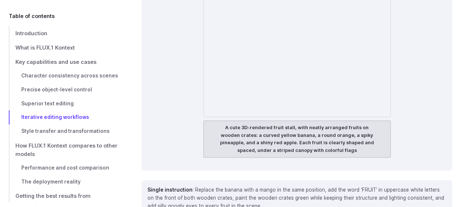
scroll to position [4361, 0]
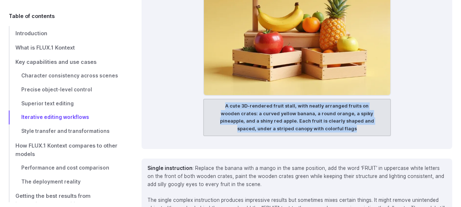
drag, startPoint x: 215, startPoint y: 83, endPoint x: 347, endPoint y: 106, distance: 133.9
click at [347, 106] on figcaption "A cute 3D-rendered fruit stall, with neatly arranged fruits on wooden crates: a…" at bounding box center [297, 117] width 188 height 37
drag, startPoint x: 347, startPoint y: 106, endPoint x: 296, endPoint y: 104, distance: 51.3
copy figcaption "A cute 3D-rendered fruit stall, with neatly arranged fruits on wooden crates: a…"
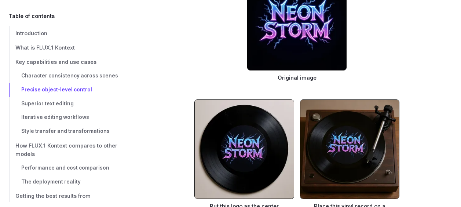
scroll to position [2712, 0]
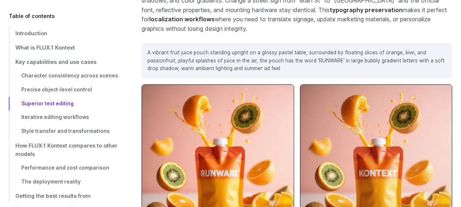
scroll to position [3298, 0]
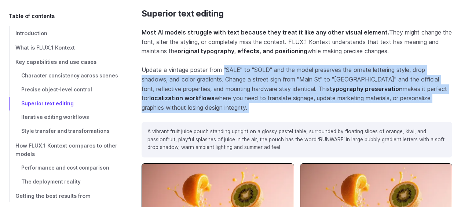
drag, startPoint x: 148, startPoint y: 32, endPoint x: 226, endPoint y: 47, distance: 79.4
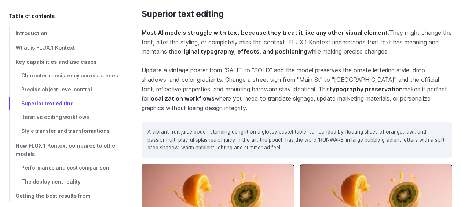
click at [179, 128] on p "A vibrant fruit juice pouch standing upright on a glossy pastel table, surround…" at bounding box center [296, 140] width 299 height 24
click at [146, 122] on div "A vibrant fruit juice pouch standing upright on a glossy pastel table, surround…" at bounding box center [296, 140] width 310 height 36
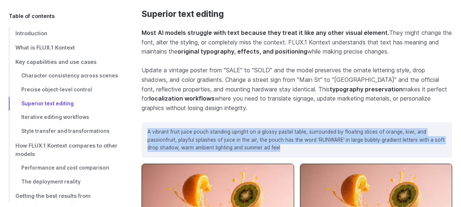
drag, startPoint x: 148, startPoint y: 111, endPoint x: 284, endPoint y: 128, distance: 136.9
click at [284, 128] on div "A vibrant fruit juice pouch standing upright on a glossy pastel table, surround…" at bounding box center [296, 140] width 310 height 36
drag, startPoint x: 284, startPoint y: 128, endPoint x: 236, endPoint y: 122, distance: 48.6
copy p "A vibrant fruit juice pouch standing upright on a glossy pastel table, surround…"
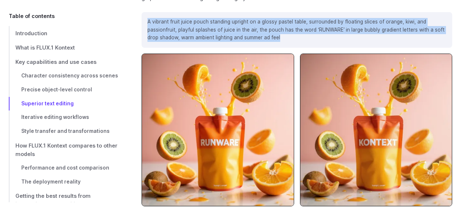
scroll to position [3365, 0]
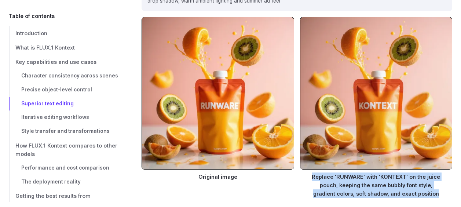
drag, startPoint x: 314, startPoint y: 153, endPoint x: 439, endPoint y: 172, distance: 125.7
click at [439, 172] on figcaption "Replace 'RUNWARE' with 'KONTEXT' on the juice pouch, keeping the same bubbly fo…" at bounding box center [376, 183] width 152 height 28
drag, startPoint x: 439, startPoint y: 172, endPoint x: 400, endPoint y: 172, distance: 38.5
copy figcaption "Replace 'RUNWARE' with 'KONTEXT' on the juice pouch, keeping the same bubbly fo…"
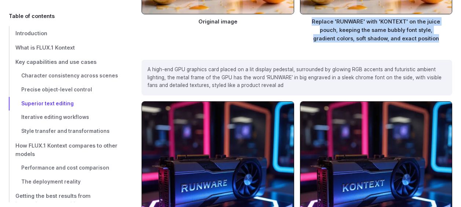
scroll to position [3512, 0]
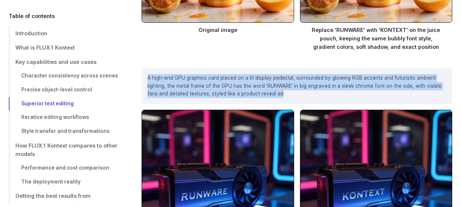
drag, startPoint x: 148, startPoint y: 57, endPoint x: 291, endPoint y: 71, distance: 143.6
click at [291, 71] on div "A high-end GPU graphics card placed on a lit display pedestal, surrounded by gl…" at bounding box center [296, 86] width 310 height 36
drag, startPoint x: 291, startPoint y: 71, endPoint x: 205, endPoint y: 69, distance: 85.8
copy p "A high-end GPU graphics card placed on a lit display pedestal, surrounded by gl…"
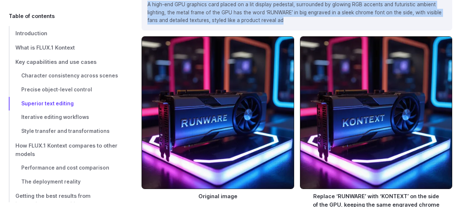
scroll to position [3622, 0]
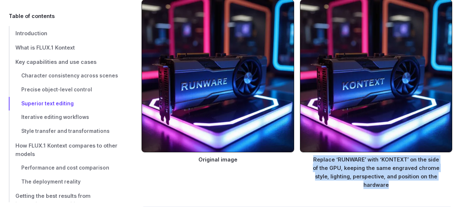
drag, startPoint x: 314, startPoint y: 139, endPoint x: 399, endPoint y: 160, distance: 87.7
click at [399, 160] on figcaption "Replace ‘RUNWARE’ with ‘KONTEXT’ on the side of the GPU, keeping the same engra…" at bounding box center [376, 170] width 152 height 37
drag, startPoint x: 399, startPoint y: 160, endPoint x: 367, endPoint y: 152, distance: 32.5
copy figcaption "Replace ‘RUNWARE’ with ‘KONTEXT’ on the side of the GPU, keeping the same engra…"
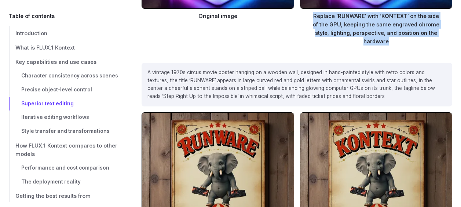
scroll to position [3732, 0]
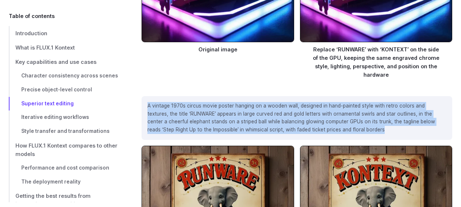
drag, startPoint x: 148, startPoint y: 82, endPoint x: 385, endPoint y: 113, distance: 239.1
click at [385, 113] on div "A vintage 1970s circus movie poster hanging on a wooden wall, designed in hand-…" at bounding box center [296, 118] width 310 height 44
drag, startPoint x: 385, startPoint y: 113, endPoint x: 275, endPoint y: 104, distance: 110.3
copy p "A vintage 1970s circus movie poster hanging on a wooden wall, designed in hand-…"
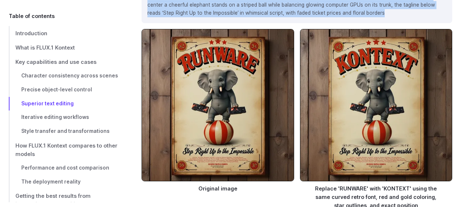
scroll to position [3878, 0]
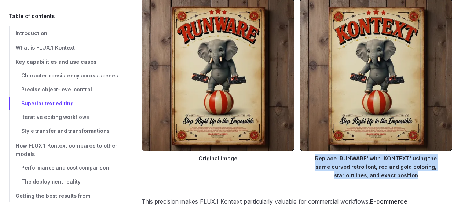
drag, startPoint x: 319, startPoint y: 136, endPoint x: 419, endPoint y: 153, distance: 101.2
click at [419, 153] on figcaption "Replace 'RUNWARE' with 'KONTEXT' using the same curved retro font, red and gold…" at bounding box center [376, 165] width 152 height 28
drag, startPoint x: 419, startPoint y: 153, endPoint x: 385, endPoint y: 154, distance: 33.4
copy figcaption "Replace 'RUNWARE' with 'KONTEXT' using the same curved retro font, red and gold…"
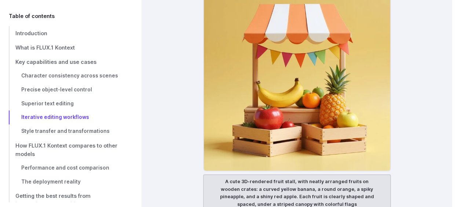
scroll to position [4318, 0]
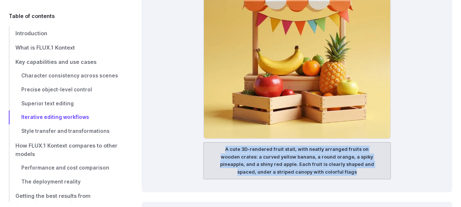
drag, startPoint x: 218, startPoint y: 126, endPoint x: 349, endPoint y: 148, distance: 132.6
click at [349, 148] on figcaption "A cute 3D-rendered fruit stall, with neatly arranged fruits on wooden crates: a…" at bounding box center [297, 160] width 188 height 37
drag, startPoint x: 349, startPoint y: 148, endPoint x: 299, endPoint y: 144, distance: 49.6
copy figcaption "A cute 3D-rendered fruit stall, with neatly arranged fruits on wooden crates: a…"
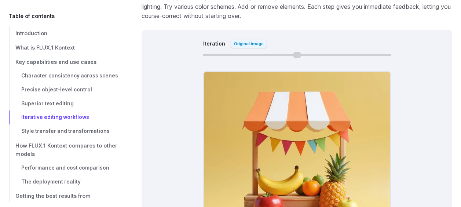
scroll to position [4171, 0]
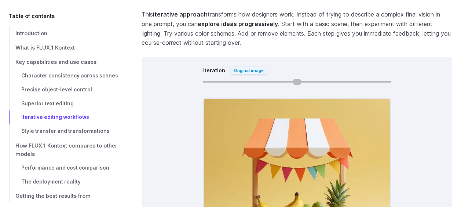
click at [228, 81] on input "Iteration" at bounding box center [297, 81] width 188 height 1
click at [236, 81] on input "Iteration" at bounding box center [297, 81] width 188 height 1
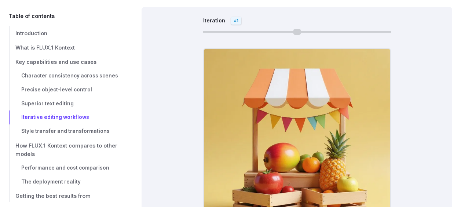
scroll to position [4318, 0]
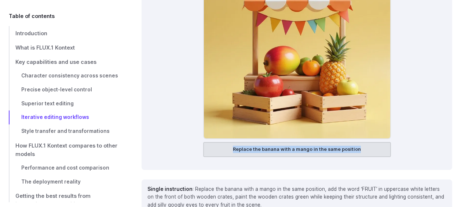
drag, startPoint x: 235, startPoint y: 126, endPoint x: 362, endPoint y: 128, distance: 126.8
click at [362, 142] on figcaption "Replace the banana with a mango in the same position" at bounding box center [297, 149] width 188 height 15
drag, startPoint x: 362, startPoint y: 128, endPoint x: 321, endPoint y: 127, distance: 40.7
copy figcaption "Replace the banana with a mango in the same position"
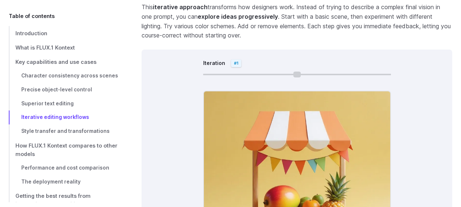
scroll to position [4171, 0]
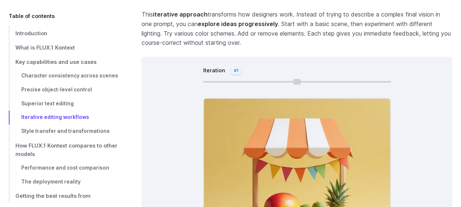
click at [274, 77] on div at bounding box center [297, 81] width 188 height 9
click at [273, 81] on input "Iteration" at bounding box center [297, 81] width 188 height 1
click at [282, 81] on input "Iteration" at bounding box center [297, 81] width 188 height 1
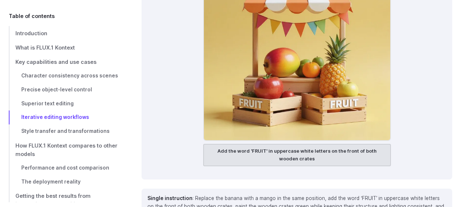
scroll to position [4318, 0]
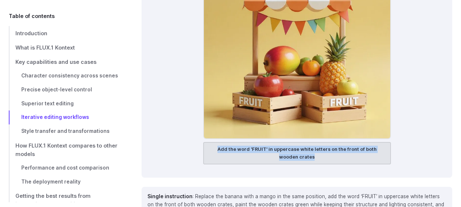
drag, startPoint x: 219, startPoint y: 128, endPoint x: 323, endPoint y: 136, distance: 104.4
click at [323, 142] on figcaption "Add the word 'FRUIT' in uppercase white letters on the front of both wooden cra…" at bounding box center [297, 153] width 188 height 22
drag, startPoint x: 323, startPoint y: 136, endPoint x: 290, endPoint y: 136, distance: 33.0
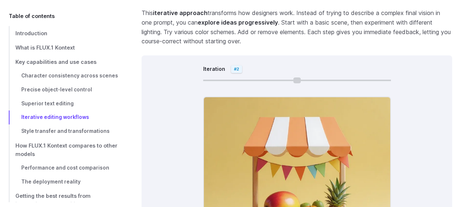
scroll to position [4171, 0]
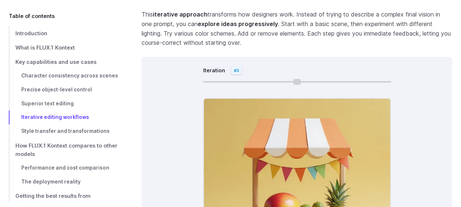
click at [247, 77] on div at bounding box center [297, 81] width 188 height 9
click at [249, 81] on input "Iteration" at bounding box center [297, 81] width 188 height 1
click at [206, 63] on div "Iteration #1" at bounding box center [297, 74] width 188 height 23
click at [206, 81] on input "Iteration" at bounding box center [297, 81] width 188 height 1
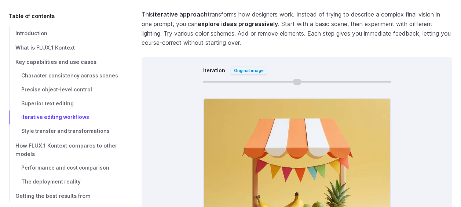
click at [264, 77] on div at bounding box center [297, 81] width 188 height 9
click at [279, 77] on div at bounding box center [297, 81] width 188 height 9
click at [279, 81] on input "Iteration" at bounding box center [297, 81] width 188 height 1
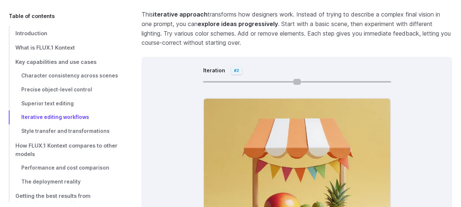
click at [260, 81] on input "Iteration" at bounding box center [297, 81] width 188 height 1
click at [263, 81] on input "Iteration" at bounding box center [297, 81] width 188 height 1
click at [233, 81] on input "Iteration" at bounding box center [297, 81] width 188 height 1
click at [207, 77] on div at bounding box center [297, 81] width 188 height 9
click at [206, 63] on div "Iteration #1" at bounding box center [297, 74] width 188 height 23
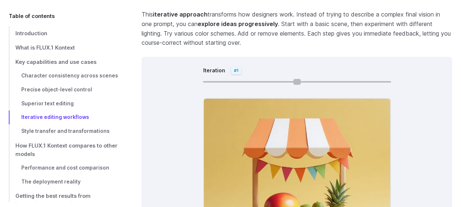
click at [221, 81] on input "Iteration" at bounding box center [297, 81] width 188 height 1
click at [316, 77] on div at bounding box center [297, 81] width 188 height 9
click at [306, 81] on input "Iteration" at bounding box center [297, 81] width 188 height 1
click at [248, 81] on input "Iteration" at bounding box center [297, 81] width 188 height 1
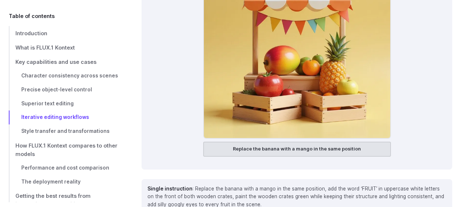
scroll to position [4318, 0]
drag, startPoint x: 367, startPoint y: 128, endPoint x: 236, endPoint y: 136, distance: 131.8
click at [236, 136] on div "A cute 3D-rendered fruit stall, with neatly arranged fruits on wooden crates: a…" at bounding box center [297, 57] width 188 height 213
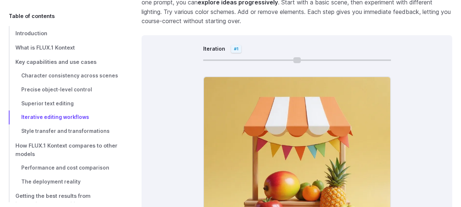
scroll to position [4171, 0]
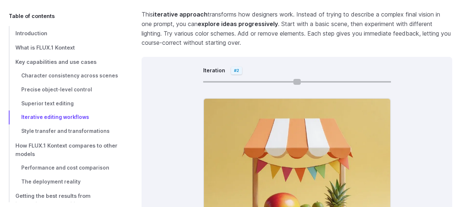
click at [282, 81] on input "Iteration" at bounding box center [297, 81] width 188 height 1
click at [327, 81] on input "Iteration" at bounding box center [297, 81] width 188 height 1
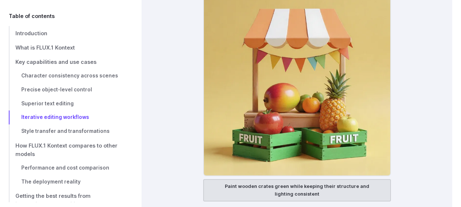
scroll to position [4281, 0]
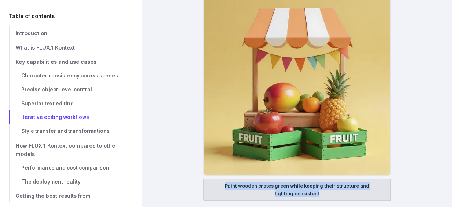
drag, startPoint x: 221, startPoint y: 165, endPoint x: 335, endPoint y: 169, distance: 114.4
click at [335, 178] on figcaption "Paint wooden crates green while keeping their structure and lighting consistent" at bounding box center [297, 189] width 188 height 22
drag, startPoint x: 335, startPoint y: 169, endPoint x: 281, endPoint y: 172, distance: 54.0
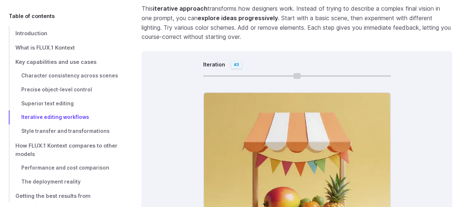
scroll to position [4135, 0]
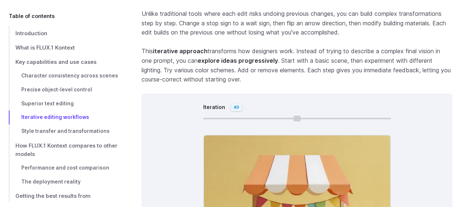
click at [381, 99] on div "Iteration #3" at bounding box center [297, 110] width 188 height 23
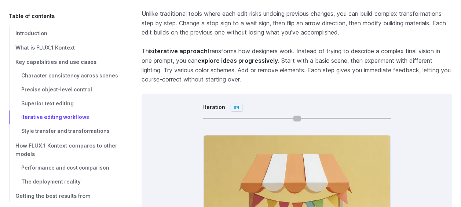
type input "*"
click at [383, 118] on input "Iteration" at bounding box center [297, 118] width 188 height 1
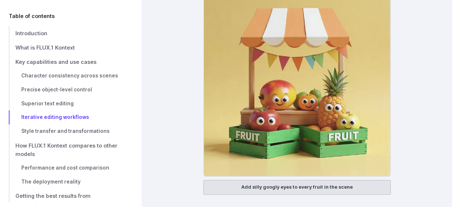
scroll to position [4281, 0]
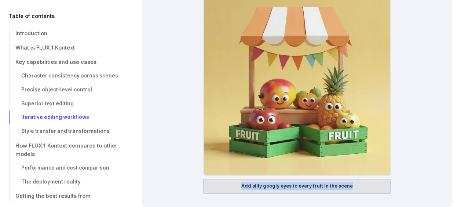
drag, startPoint x: 243, startPoint y: 163, endPoint x: 350, endPoint y: 168, distance: 107.5
click at [350, 178] on figcaption "Add silly googly eyes to every fruit in the scene" at bounding box center [297, 185] width 188 height 15
drag, startPoint x: 350, startPoint y: 168, endPoint x: 323, endPoint y: 166, distance: 27.9
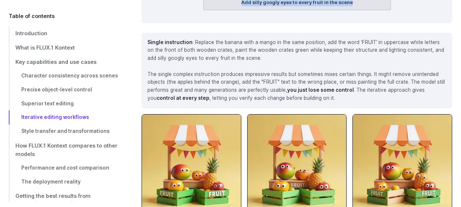
scroll to position [4428, 0]
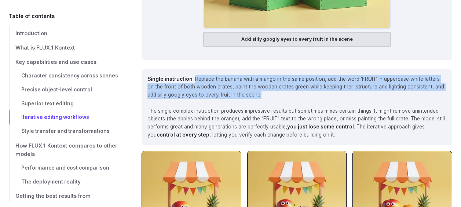
drag, startPoint x: 195, startPoint y: 56, endPoint x: 252, endPoint y: 71, distance: 59.1
click at [252, 75] on p "Single instruction : Replace the banana with a mango in the same position, add …" at bounding box center [296, 87] width 299 height 24
drag, startPoint x: 252, startPoint y: 71, endPoint x: 230, endPoint y: 70, distance: 21.6
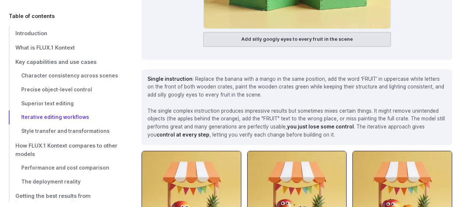
click at [252, 107] on p "The single complex instruction produces impressive results but sometimes mixes …" at bounding box center [296, 123] width 299 height 32
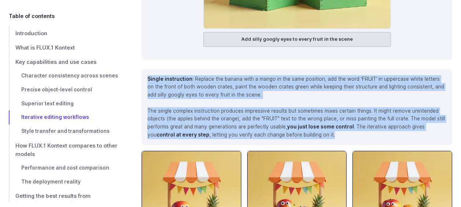
drag, startPoint x: 347, startPoint y: 113, endPoint x: 144, endPoint y: 56, distance: 211.2
click at [144, 69] on div "Single instruction : Replace the banana with a mango in the same position, add …" at bounding box center [296, 106] width 310 height 75
drag, startPoint x: 144, startPoint y: 56, endPoint x: 173, endPoint y: 59, distance: 29.4
click at [185, 107] on p "The single complex instruction produces impressive results but sometimes mixes …" at bounding box center [296, 123] width 299 height 32
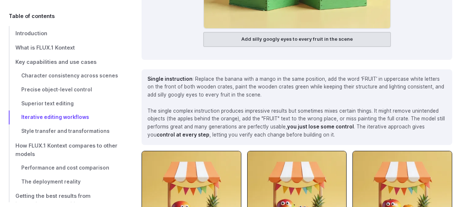
click at [195, 75] on p "Single instruction : Replace the banana with a mango in the same position, add …" at bounding box center [296, 87] width 299 height 24
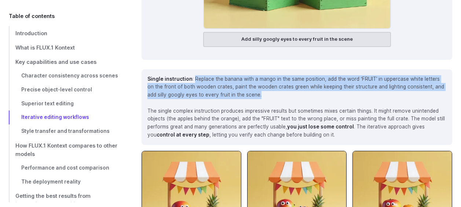
drag, startPoint x: 194, startPoint y: 58, endPoint x: 250, endPoint y: 77, distance: 59.5
click at [250, 77] on div "Single instruction : Replace the banana with a mango in the same position, add …" at bounding box center [296, 106] width 310 height 75
drag, startPoint x: 250, startPoint y: 77, endPoint x: 217, endPoint y: 63, distance: 35.8
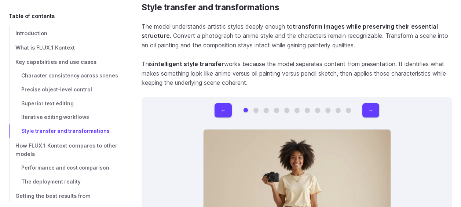
scroll to position [4721, 0]
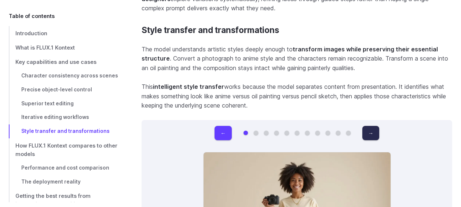
click at [368, 126] on button "→" at bounding box center [370, 133] width 17 height 14
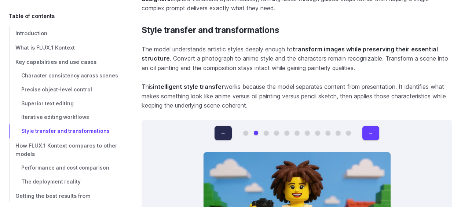
click at [224, 126] on button "←" at bounding box center [222, 133] width 17 height 14
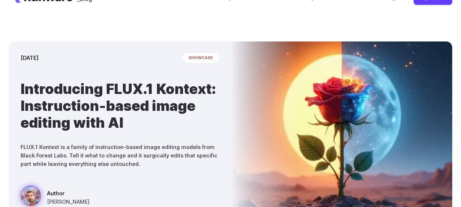
scroll to position [28, 0]
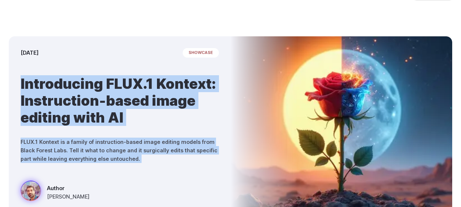
drag, startPoint x: 304, startPoint y: 111, endPoint x: 22, endPoint y: 87, distance: 283.2
drag, startPoint x: 22, startPoint y: 87, endPoint x: 92, endPoint y: 100, distance: 70.7
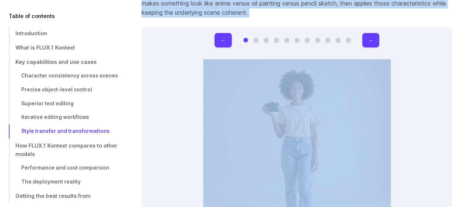
scroll to position [4775, 0]
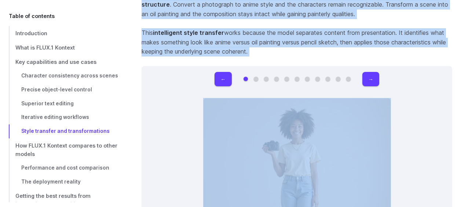
click at [258, 77] on button "Go to 2 of 11" at bounding box center [256, 79] width 4 height 4
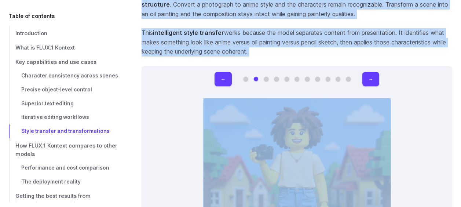
scroll to position [4885, 0]
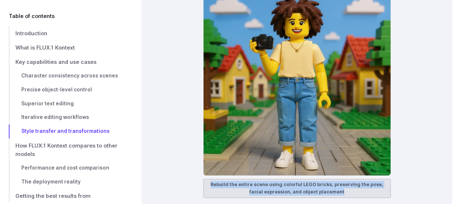
drag, startPoint x: 208, startPoint y: 162, endPoint x: 341, endPoint y: 168, distance: 133.2
click at [341, 178] on figcaption "Rebuild the entire scene using colorful LEGO bricks, preserving the pose, facia…" at bounding box center [297, 187] width 188 height 19
drag, startPoint x: 341, startPoint y: 168, endPoint x: 306, endPoint y: 169, distance: 34.8
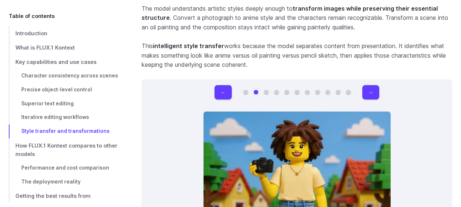
scroll to position [4738, 0]
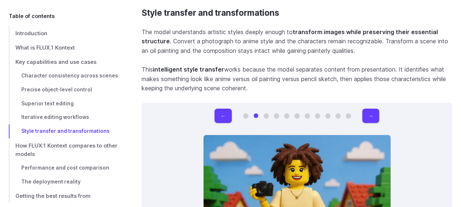
click at [267, 113] on button "Go to 3 of 11" at bounding box center [266, 115] width 4 height 4
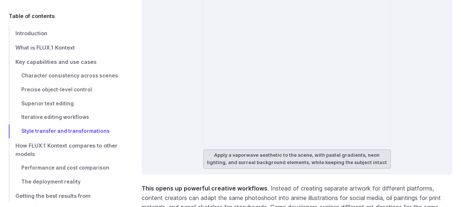
scroll to position [4922, 0]
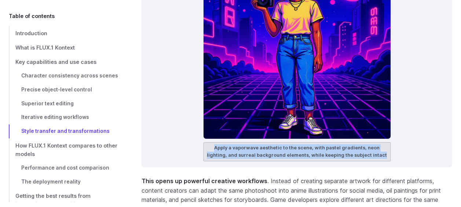
drag, startPoint x: 209, startPoint y: 126, endPoint x: 375, endPoint y: 134, distance: 166.2
click at [375, 142] on figcaption "Apply a vaporwave aesthetic to the scene, with pastel gradients, neon lighting,…" at bounding box center [297, 151] width 188 height 19
drag, startPoint x: 375, startPoint y: 134, endPoint x: 342, endPoint y: 134, distance: 33.0
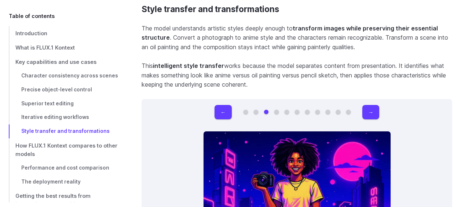
scroll to position [4738, 0]
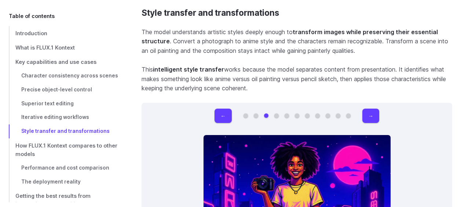
click at [277, 113] on button "Go to 4 of 11" at bounding box center [276, 115] width 4 height 4
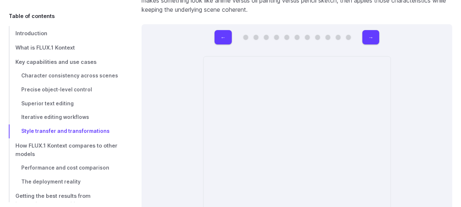
scroll to position [4885, 0]
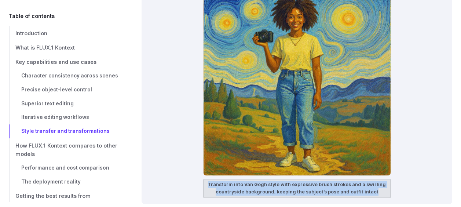
drag, startPoint x: 212, startPoint y: 162, endPoint x: 384, endPoint y: 170, distance: 172.4
click at [384, 178] on figcaption "Transform into Van Gogh style with expressive brush strokes and a swirling coun…" at bounding box center [297, 187] width 188 height 19
drag, startPoint x: 384, startPoint y: 170, endPoint x: 339, endPoint y: 170, distance: 45.5
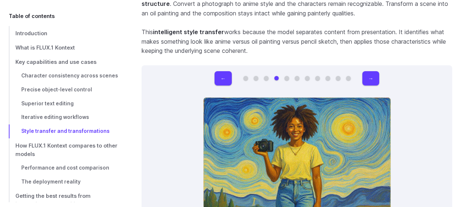
scroll to position [4775, 0]
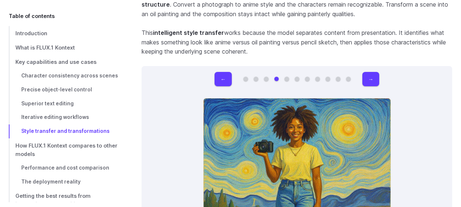
click at [287, 72] on div "← →" at bounding box center [296, 79] width 165 height 14
click at [287, 77] on button "Go to 5 of 11" at bounding box center [286, 79] width 4 height 4
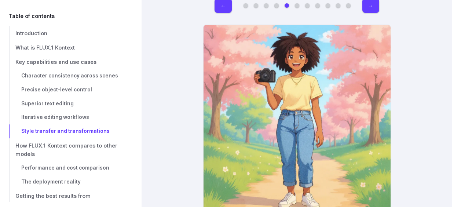
scroll to position [4922, 0]
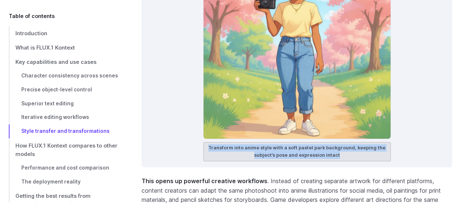
drag, startPoint x: 351, startPoint y: 133, endPoint x: 204, endPoint y: 129, distance: 147.7
click at [204, 142] on figcaption "Transform into anime style with a soft pastel park background, keeping the subj…" at bounding box center [297, 151] width 188 height 19
drag, startPoint x: 204, startPoint y: 129, endPoint x: 280, endPoint y: 126, distance: 76.7
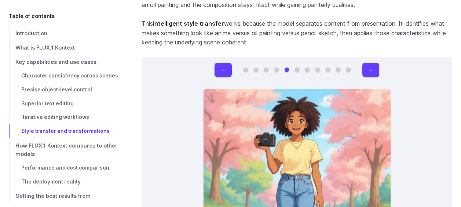
scroll to position [4775, 0]
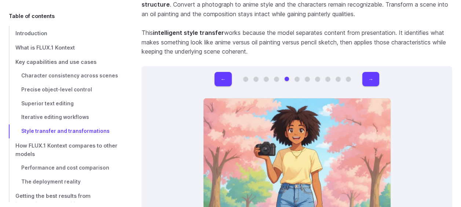
click at [297, 77] on button "Go to 6 of 11" at bounding box center [297, 79] width 4 height 4
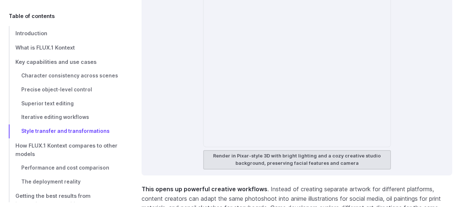
scroll to position [4922, 0]
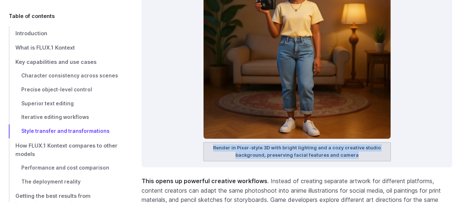
drag, startPoint x: 217, startPoint y: 125, endPoint x: 368, endPoint y: 133, distance: 151.2
click at [368, 142] on figcaption "Render in Pixar-style 3D with bright lighting and a cozy creative studio backgr…" at bounding box center [297, 151] width 188 height 19
drag, startPoint x: 368, startPoint y: 133, endPoint x: 331, endPoint y: 131, distance: 37.1
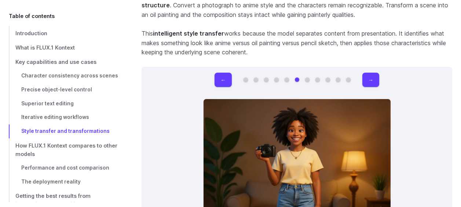
scroll to position [4738, 0]
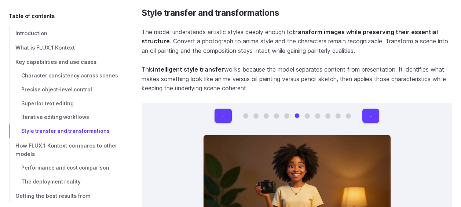
click at [309, 113] on button "Go to 7 of 11" at bounding box center [307, 115] width 4 height 4
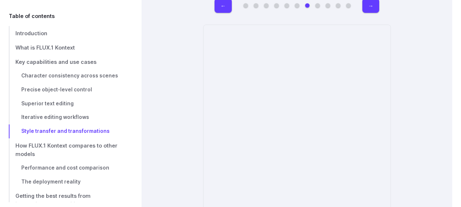
scroll to position [4922, 0]
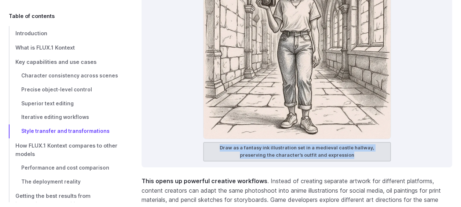
drag, startPoint x: 208, startPoint y: 126, endPoint x: 344, endPoint y: 135, distance: 136.2
click at [344, 142] on figcaption "Draw as a fantasy ink illustration set in a medieval castle hallway, preserving…" at bounding box center [297, 151] width 188 height 19
drag, startPoint x: 344, startPoint y: 135, endPoint x: 313, endPoint y: 130, distance: 31.2
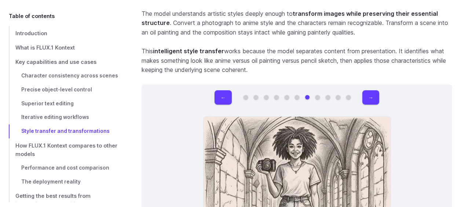
scroll to position [4738, 0]
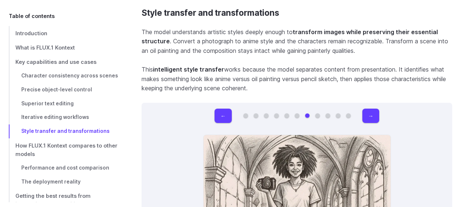
click at [317, 113] on button "Go to 8 of 11" at bounding box center [317, 115] width 4 height 4
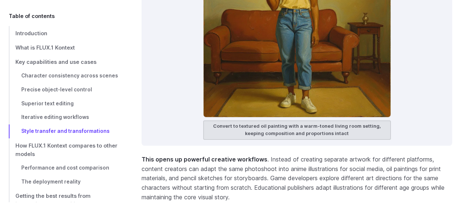
scroll to position [4958, 0]
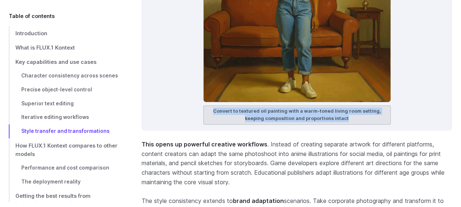
drag, startPoint x: 206, startPoint y: 90, endPoint x: 341, endPoint y: 93, distance: 134.9
click at [341, 105] on figcaption "Convert to textured oil painting with a warm-toned living room setting, keeping…" at bounding box center [297, 114] width 188 height 19
drag, startPoint x: 341, startPoint y: 93, endPoint x: 326, endPoint y: 95, distance: 15.5
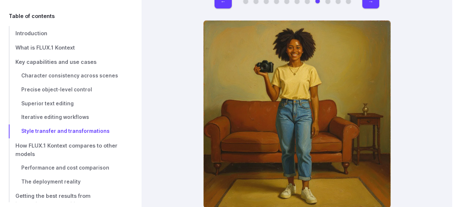
scroll to position [4775, 0]
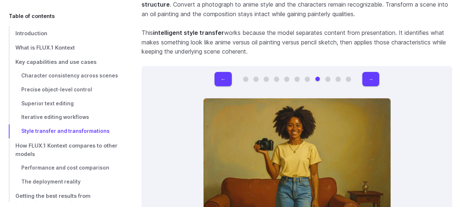
click at [329, 77] on button "Go to 9 of 11" at bounding box center [327, 79] width 4 height 4
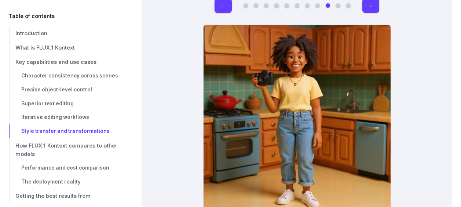
scroll to position [4922, 0]
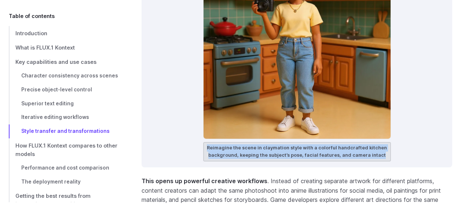
drag, startPoint x: 210, startPoint y: 127, endPoint x: 391, endPoint y: 136, distance: 181.3
click at [391, 136] on div "← → Original image Rebuild the entire scene using colorful LEGO bricks, preserv…" at bounding box center [296, 43] width 310 height 248
drag, startPoint x: 391, startPoint y: 136, endPoint x: 341, endPoint y: 135, distance: 50.2
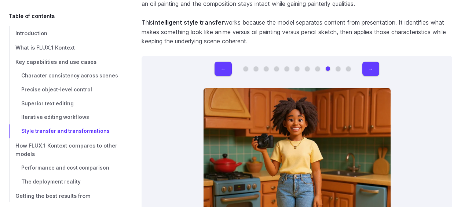
scroll to position [4775, 0]
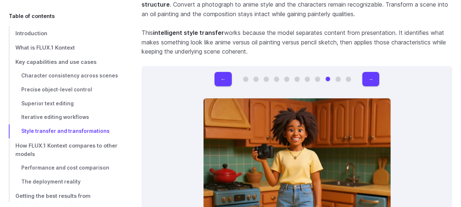
click at [341, 77] on nav at bounding box center [296, 79] width 107 height 4
click at [340, 77] on button "Go to 10 of 11" at bounding box center [338, 79] width 4 height 4
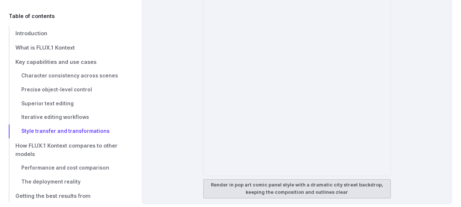
scroll to position [4885, 0]
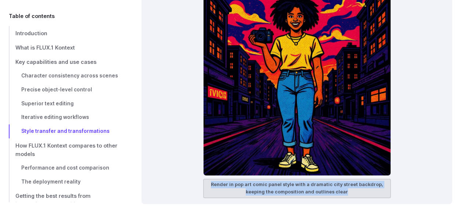
drag, startPoint x: 211, startPoint y: 163, endPoint x: 362, endPoint y: 171, distance: 151.6
click at [362, 178] on figcaption "Render in pop art comic panel style with a dramatic city street backdrop, keepi…" at bounding box center [297, 187] width 188 height 19
drag, startPoint x: 362, startPoint y: 171, endPoint x: 349, endPoint y: 172, distance: 12.8
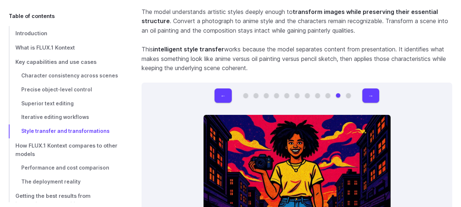
scroll to position [4738, 0]
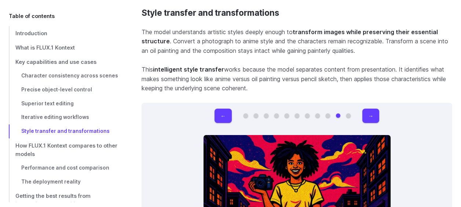
click at [347, 113] on button "Go to 11 of 11" at bounding box center [348, 115] width 4 height 4
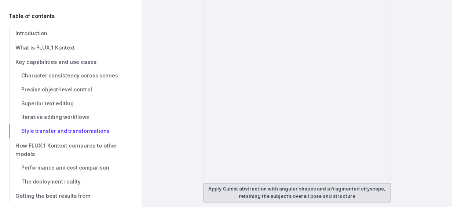
scroll to position [4885, 0]
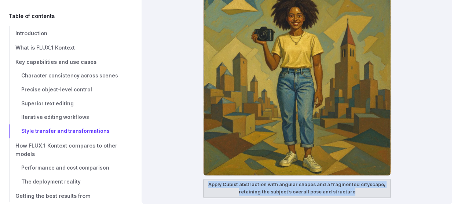
drag, startPoint x: 212, startPoint y: 165, endPoint x: 355, endPoint y: 169, distance: 143.4
click at [355, 178] on figcaption "Apply Cubist abstraction with angular shapes and a fragmented cityscape, retain…" at bounding box center [297, 187] width 188 height 19
drag, startPoint x: 355, startPoint y: 169, endPoint x: 329, endPoint y: 172, distance: 26.9
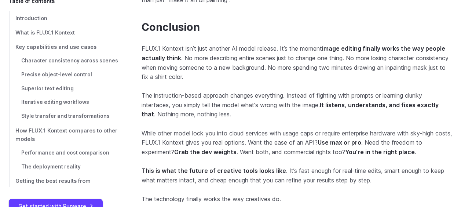
scroll to position [7061, 0]
